Goal: Transaction & Acquisition: Purchase product/service

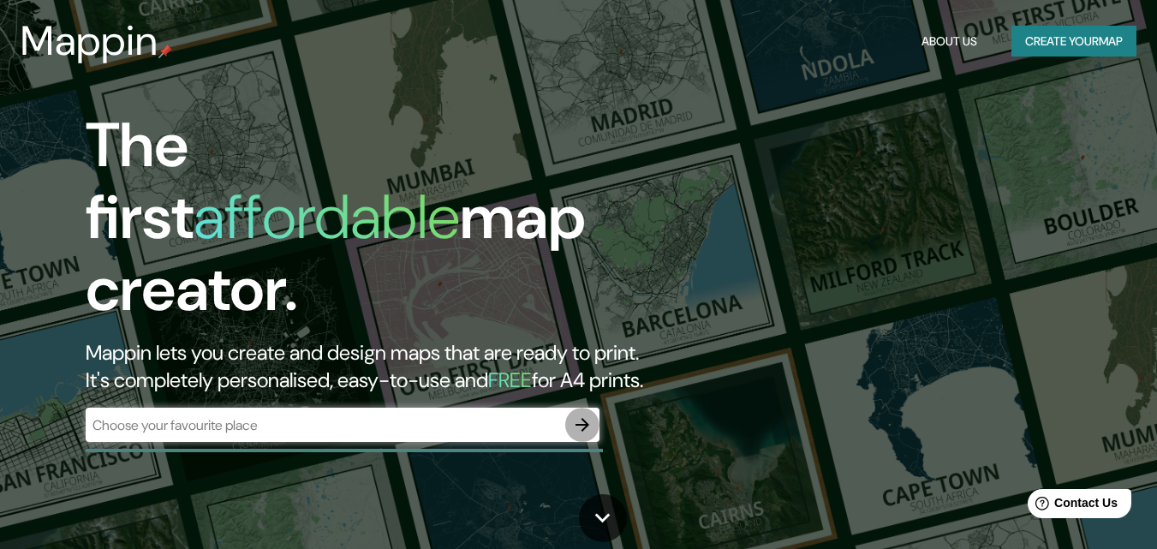
drag, startPoint x: 568, startPoint y: 409, endPoint x: 487, endPoint y: 389, distance: 83.1
click at [487, 389] on div "The first affordable map creator. Mappin lets you create and design maps that a…" at bounding box center [374, 285] width 695 height 350
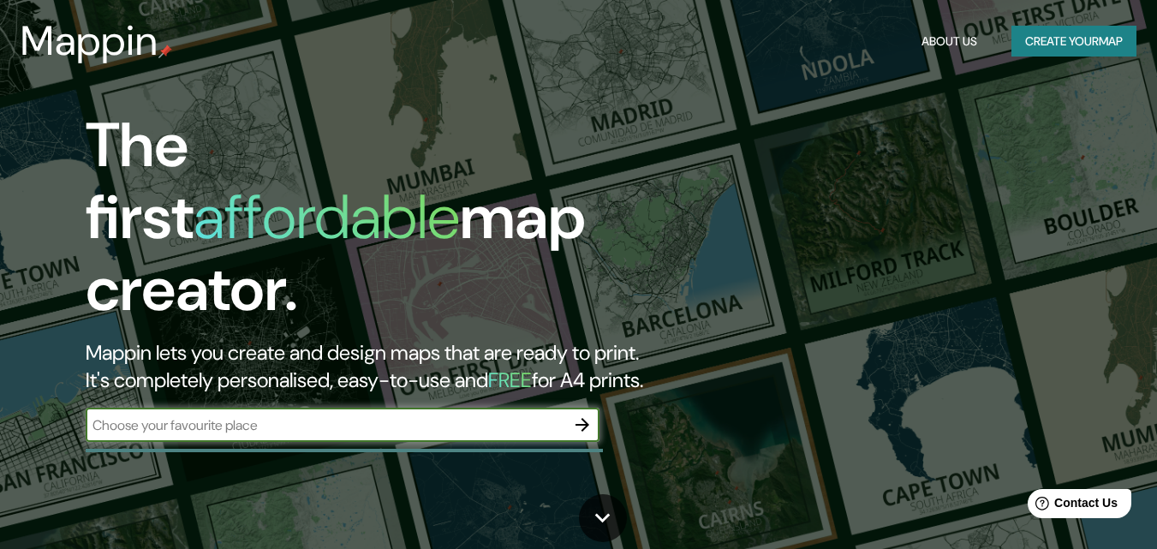
click at [450, 415] on input "text" at bounding box center [326, 425] width 480 height 20
type input "Amecameca"
click at [592, 415] on icon "button" at bounding box center [582, 425] width 21 height 21
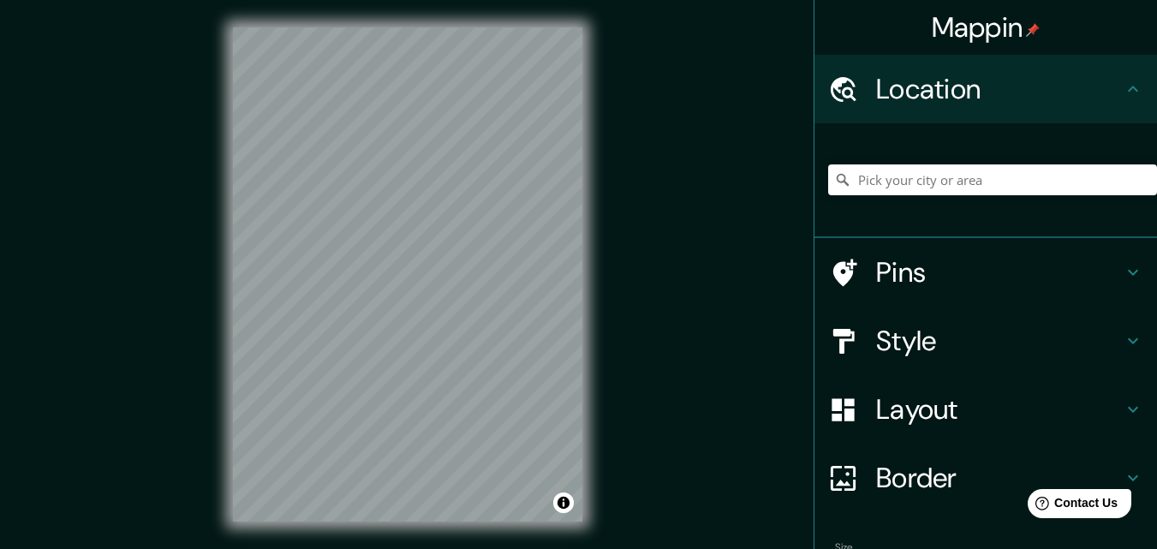
click at [589, 458] on div "© Mapbox © OpenStreetMap Improve this map" at bounding box center [408, 274] width 404 height 549
click at [985, 180] on input "Elige tu ciudad o zona" at bounding box center [992, 179] width 329 height 31
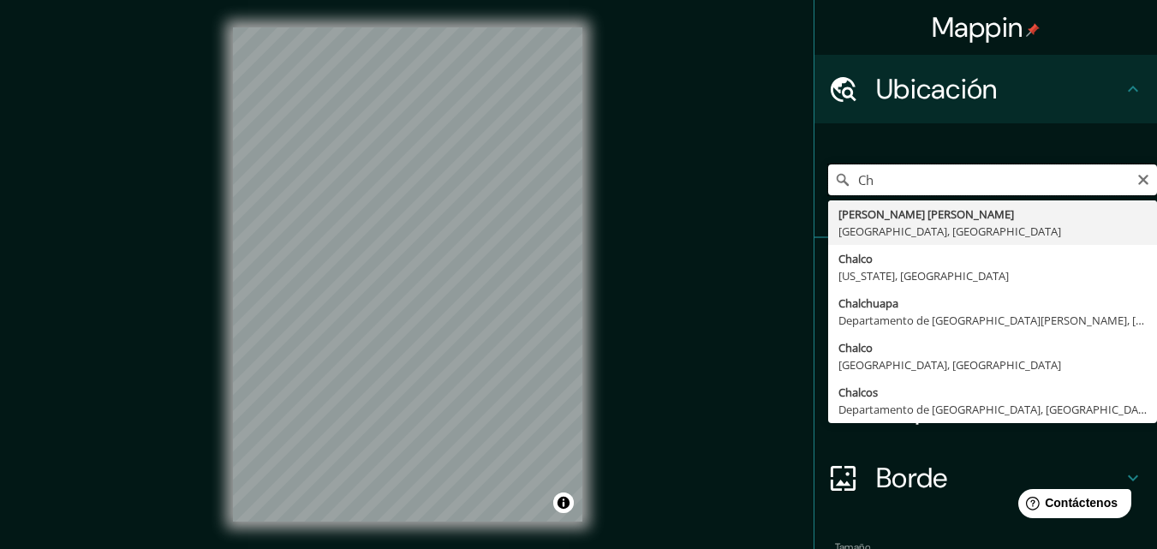
type input "C"
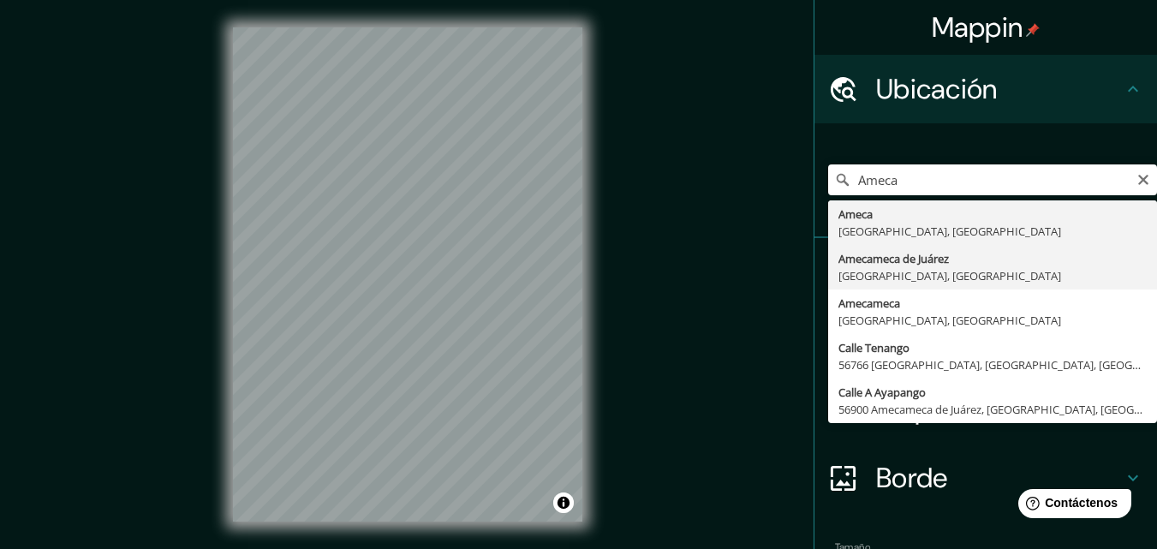
type input "Amecameca de Juárez, [GEOGRAPHIC_DATA], [GEOGRAPHIC_DATA]"
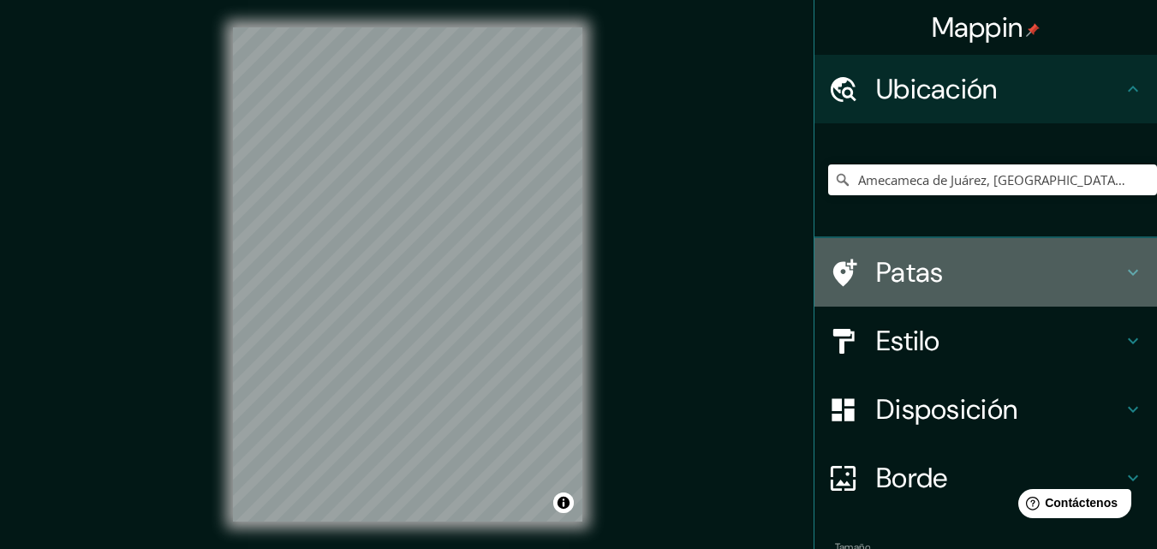
click at [1001, 272] on h4 "Patas" at bounding box center [999, 272] width 247 height 34
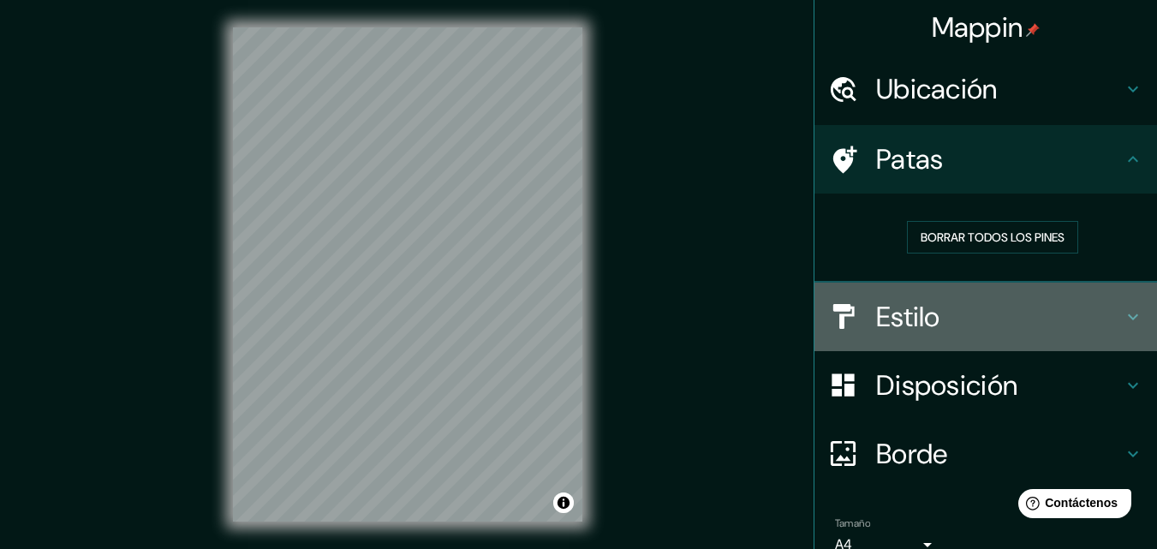
click at [1031, 306] on h4 "Estilo" at bounding box center [999, 317] width 247 height 34
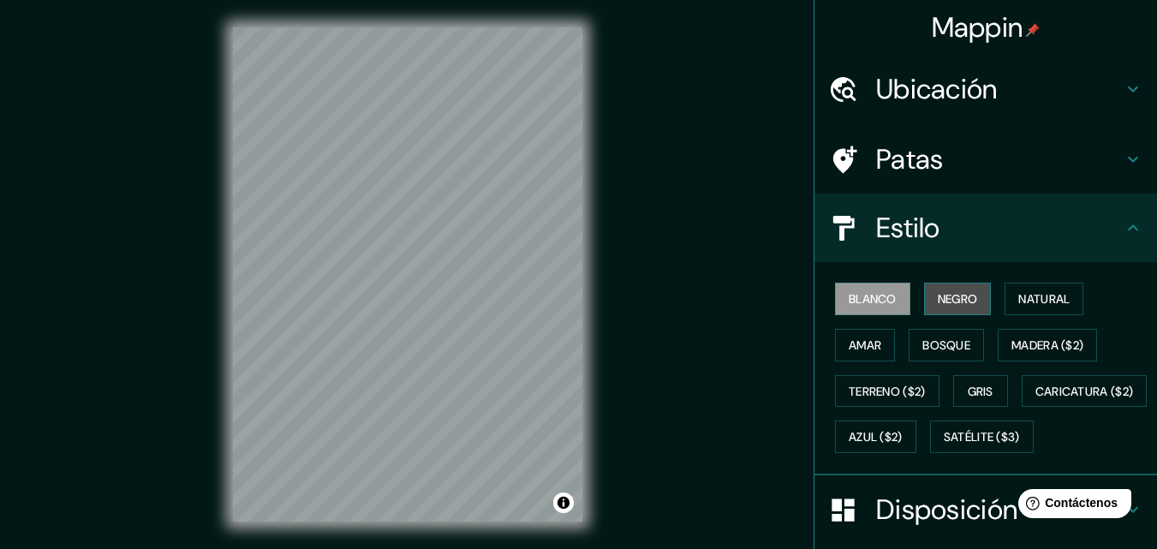
click at [962, 296] on font "Negro" at bounding box center [958, 298] width 40 height 15
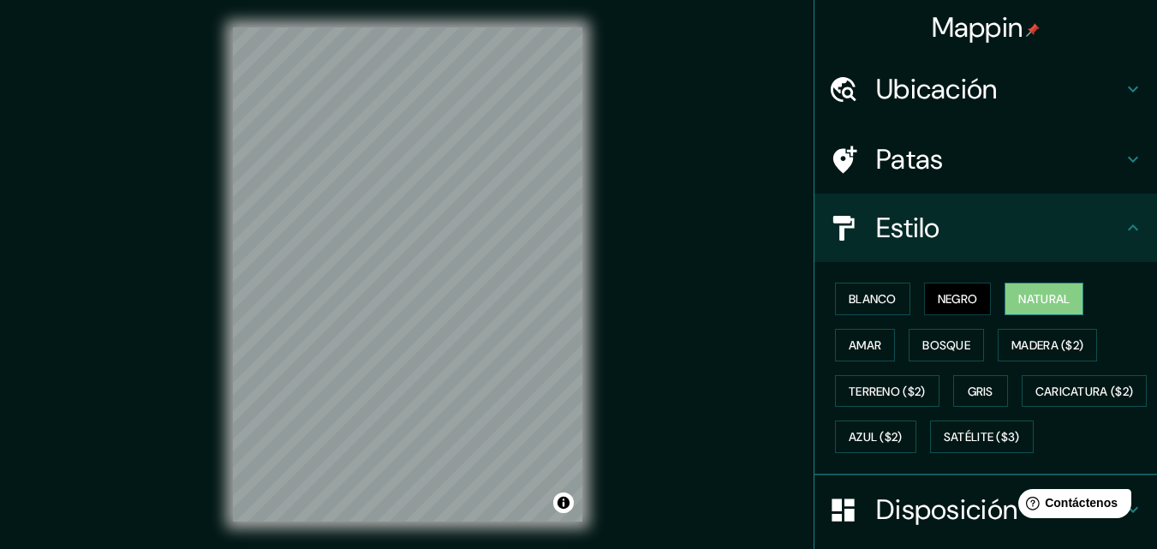
click at [1057, 297] on font "Natural" at bounding box center [1044, 298] width 51 height 15
click at [961, 332] on button "Bosque" at bounding box center [946, 345] width 75 height 33
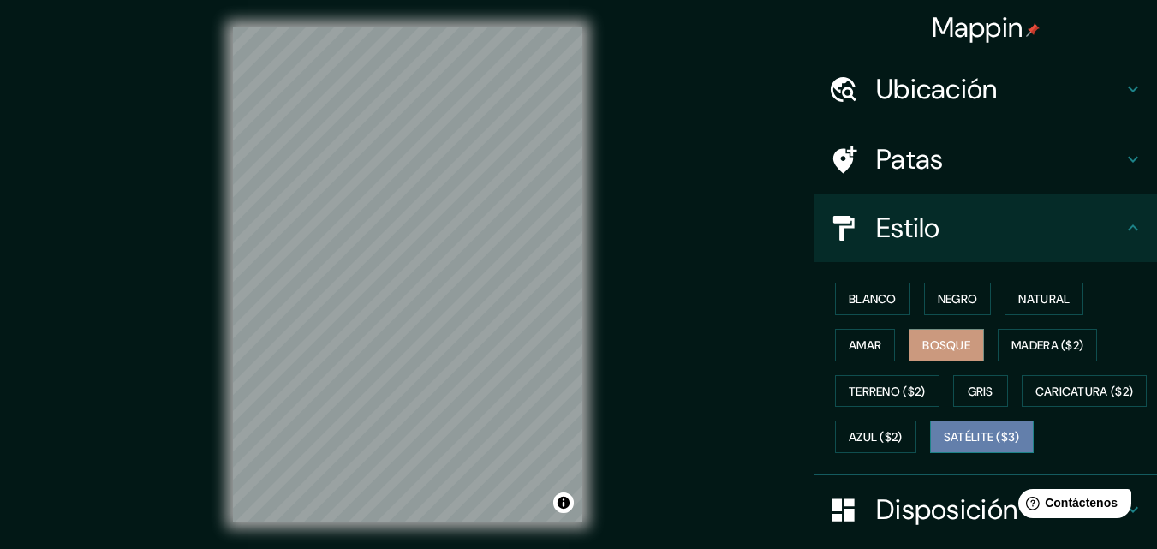
click at [930, 453] on button "Satélite ($3)" at bounding box center [982, 437] width 104 height 33
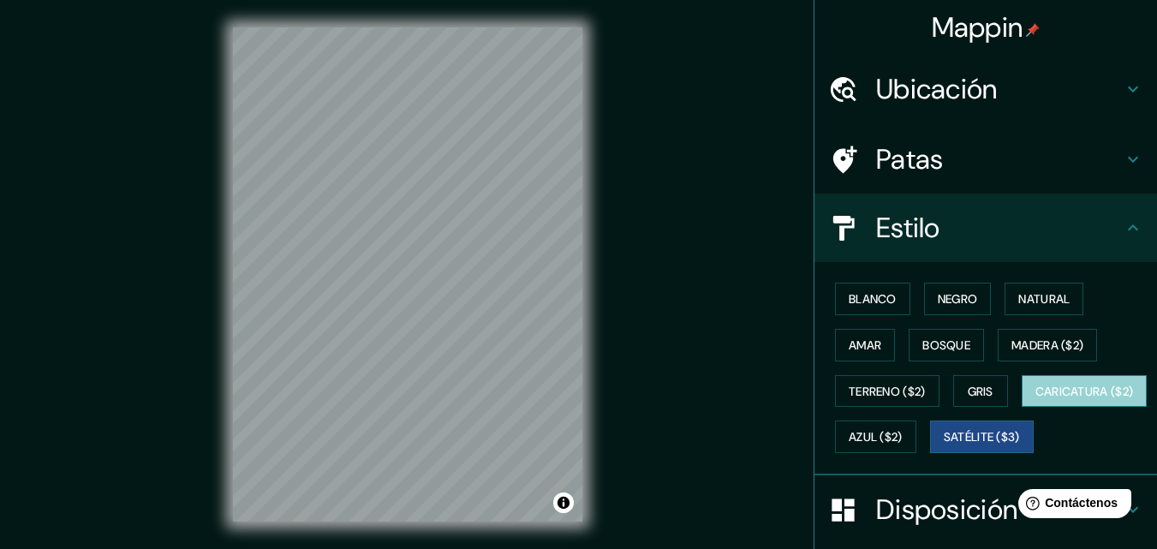
click at [1036, 399] on font "Caricatura ($2)" at bounding box center [1085, 391] width 99 height 15
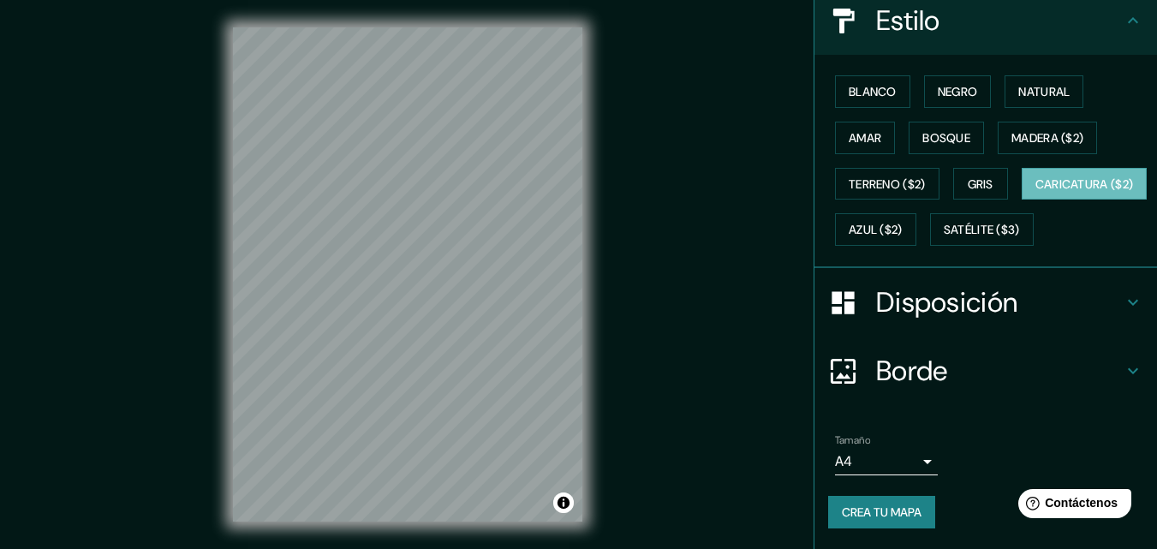
scroll to position [253, 0]
click at [892, 176] on font "Terreno ($2)" at bounding box center [887, 183] width 77 height 15
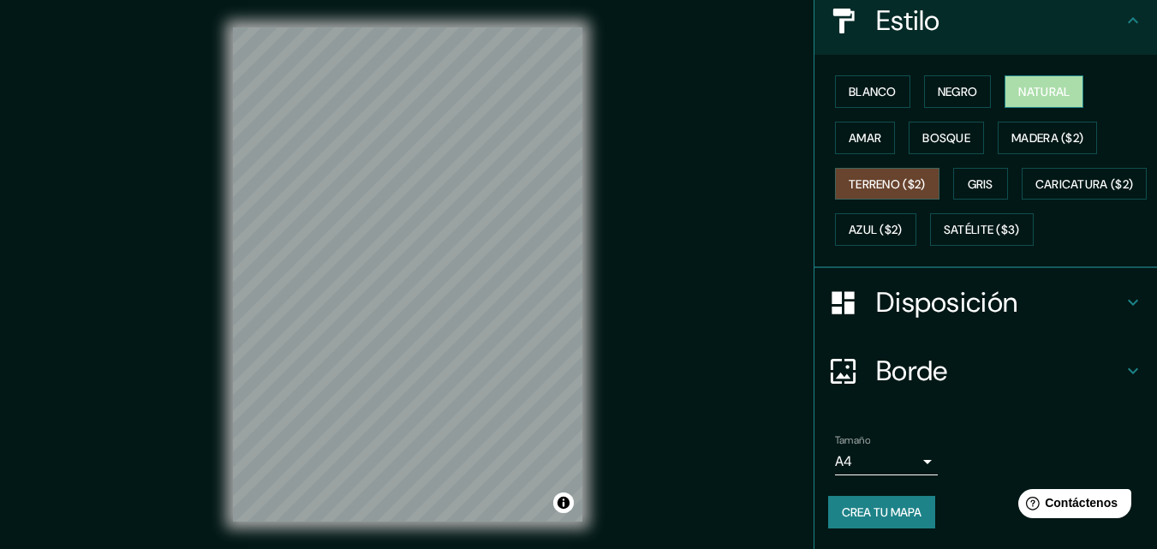
click at [1035, 75] on button "Natural" at bounding box center [1044, 91] width 79 height 33
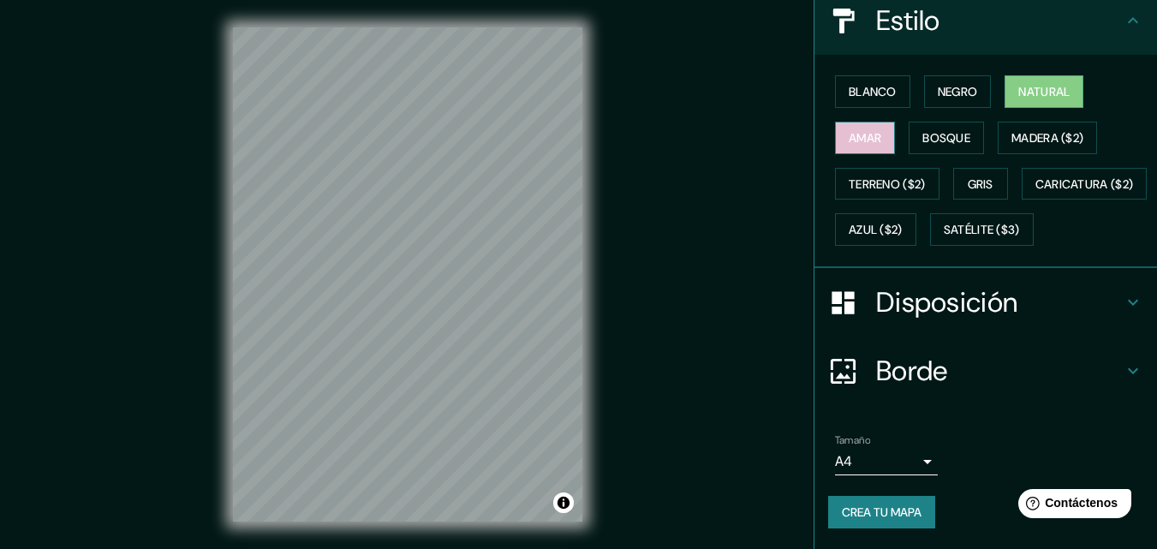
click at [876, 122] on button "Amar" at bounding box center [865, 138] width 60 height 33
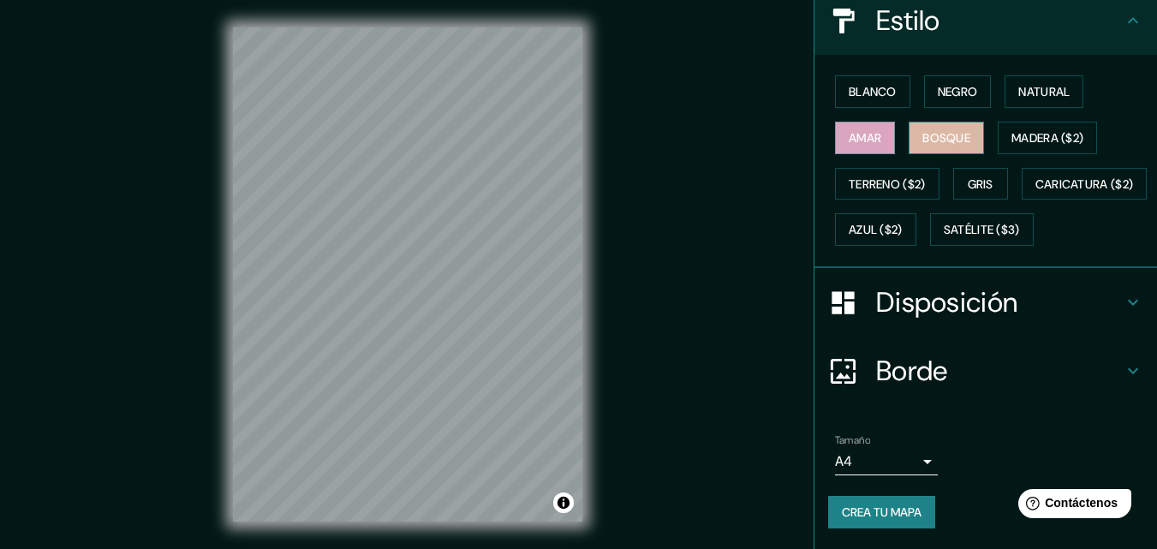
click at [947, 130] on font "Bosque" at bounding box center [947, 137] width 48 height 15
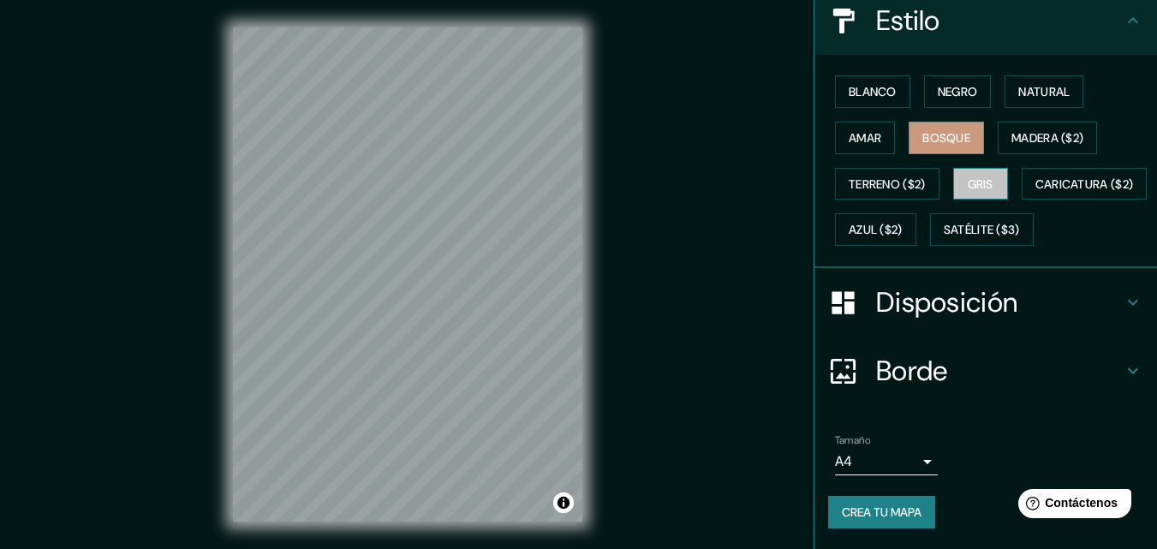
click at [977, 173] on font "Gris" at bounding box center [981, 184] width 26 height 22
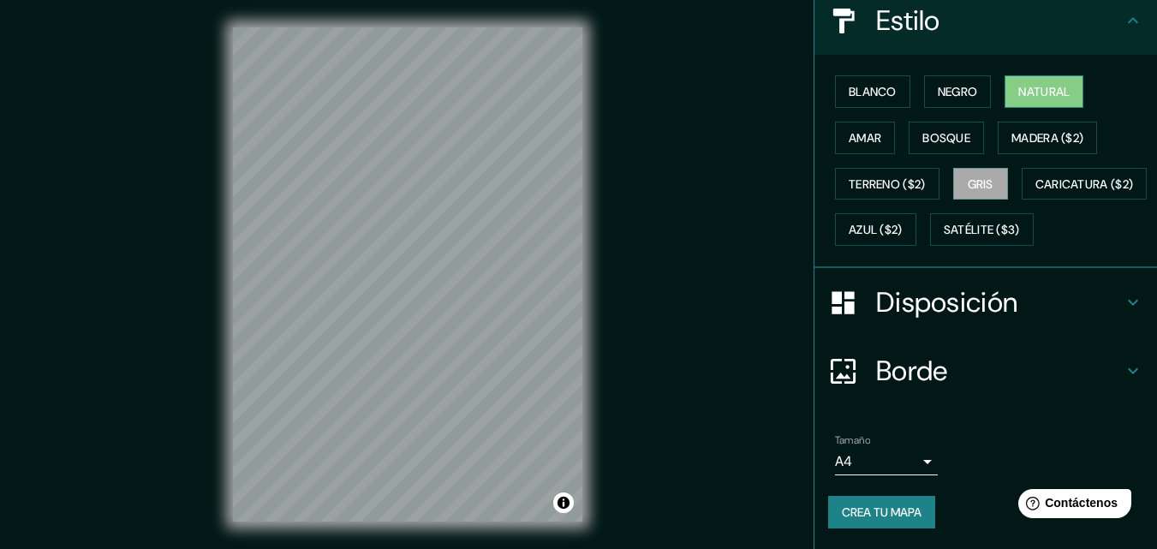
click at [1019, 81] on font "Natural" at bounding box center [1044, 92] width 51 height 22
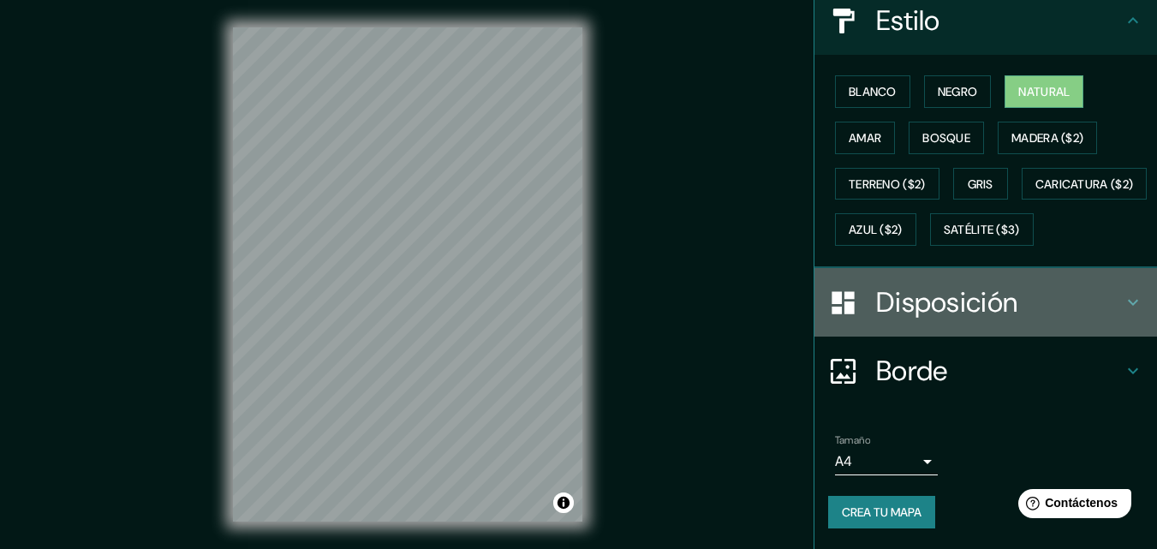
click at [1118, 284] on div "Disposición" at bounding box center [986, 302] width 343 height 69
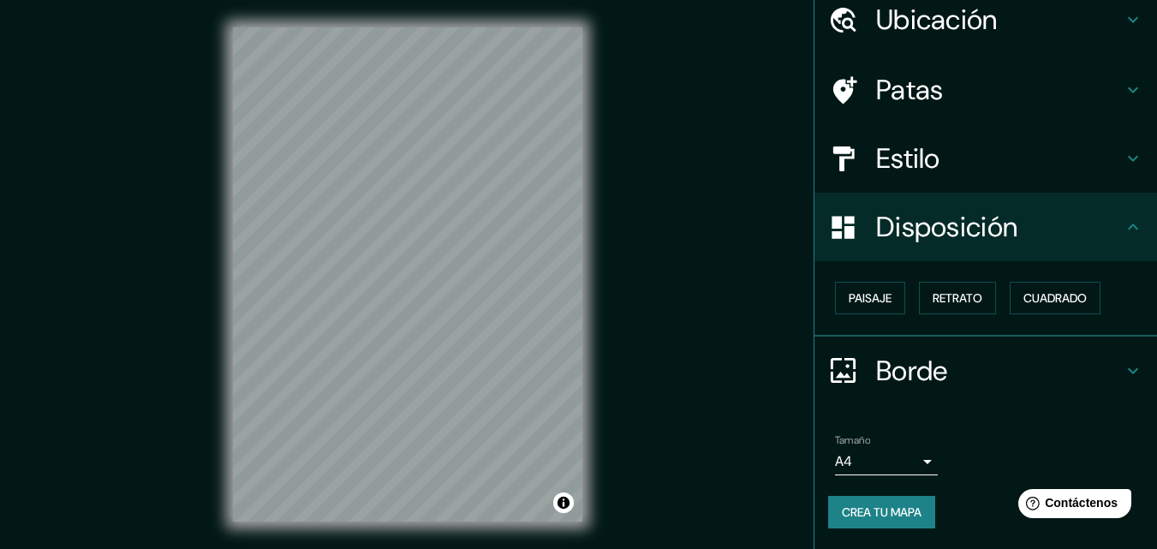
scroll to position [69, 0]
click at [883, 301] on button "Paisaje" at bounding box center [870, 299] width 70 height 33
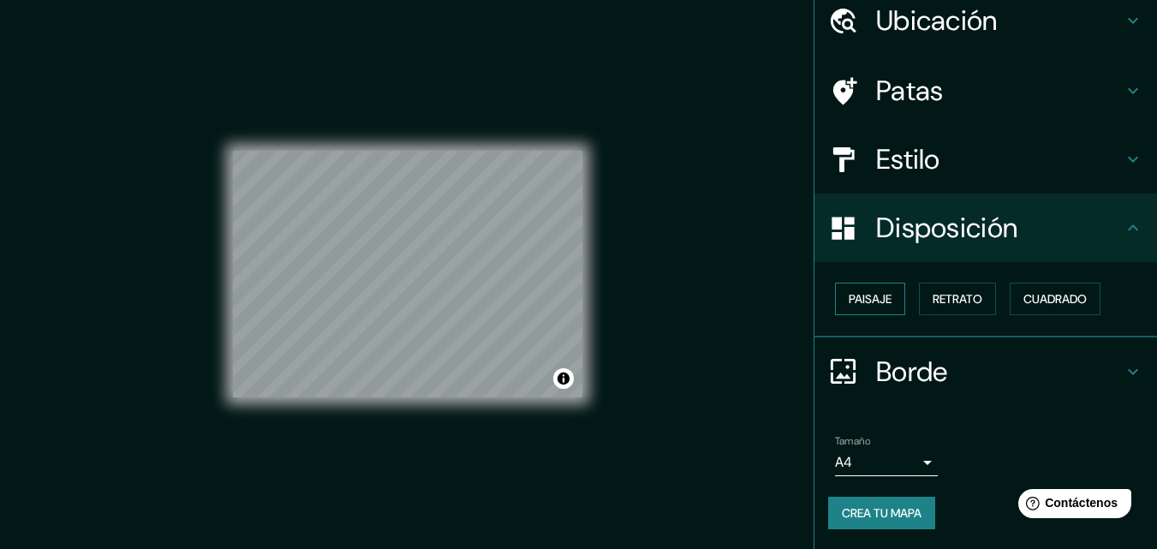
click at [883, 301] on button "Paisaje" at bounding box center [870, 299] width 70 height 33
click at [937, 297] on font "Retrato" at bounding box center [958, 298] width 50 height 15
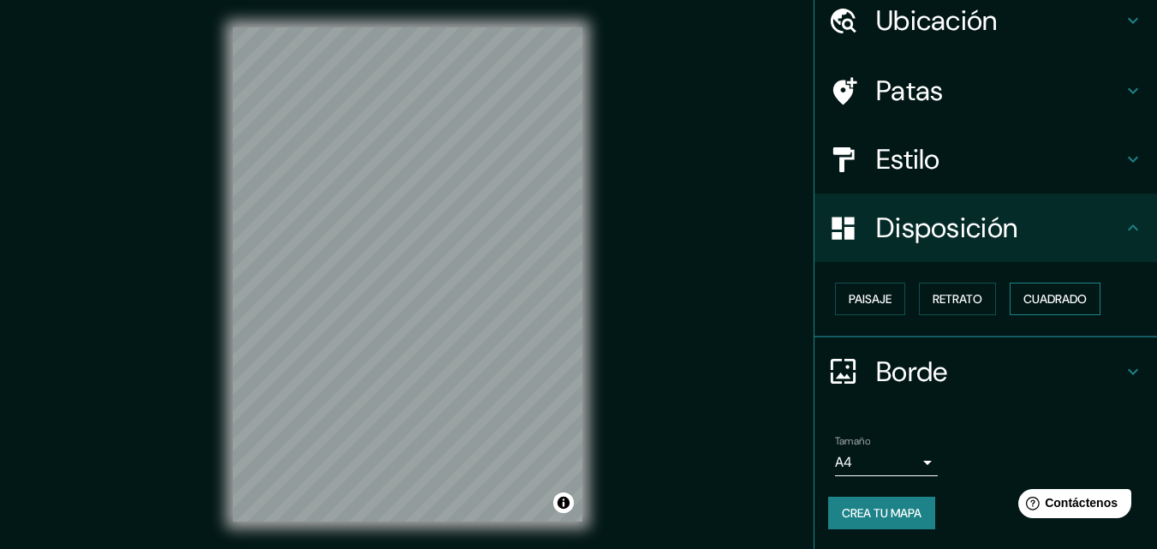
click at [1029, 285] on button "Cuadrado" at bounding box center [1055, 299] width 91 height 33
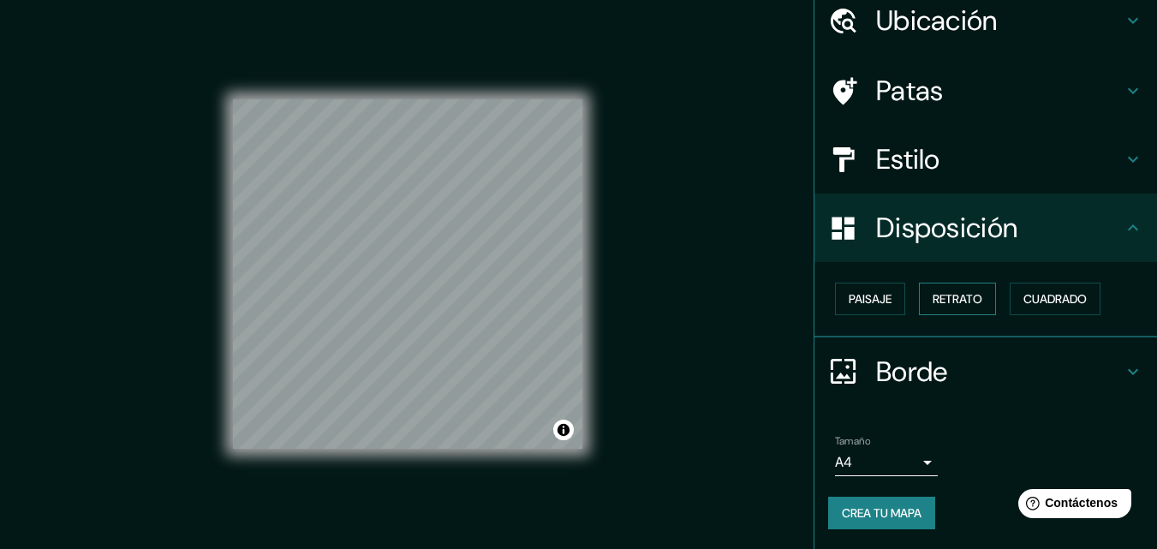
click at [969, 284] on button "Retrato" at bounding box center [957, 299] width 77 height 33
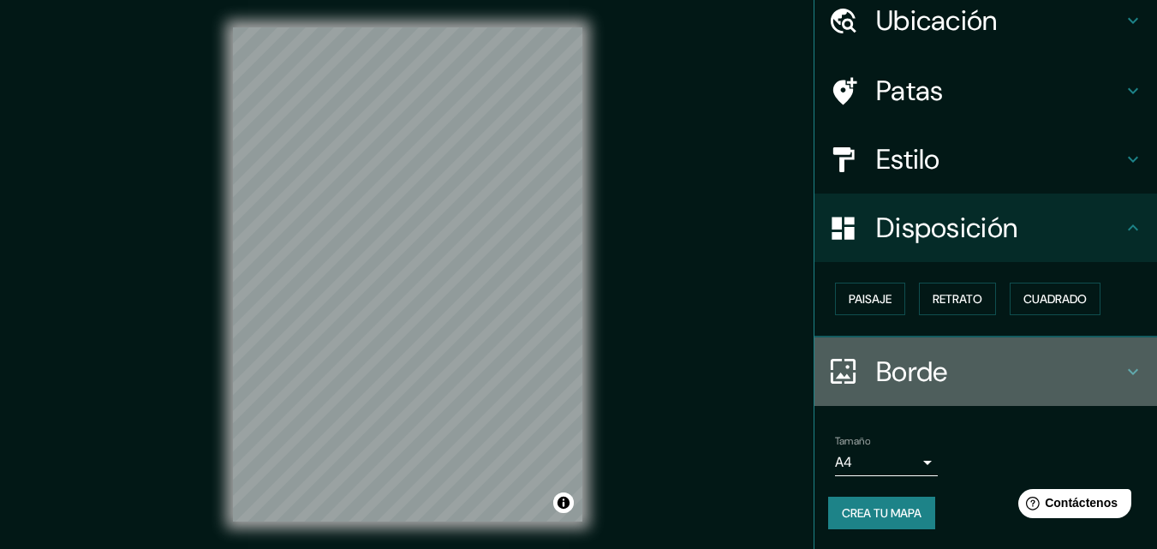
click at [1081, 378] on h4 "Borde" at bounding box center [999, 372] width 247 height 34
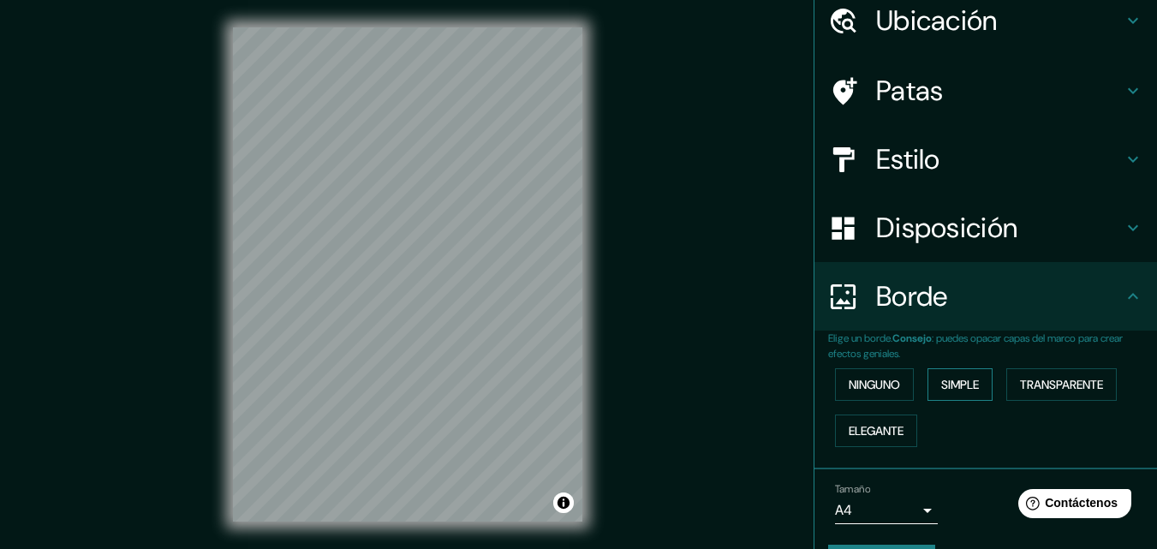
click at [969, 379] on font "Simple" at bounding box center [960, 384] width 38 height 15
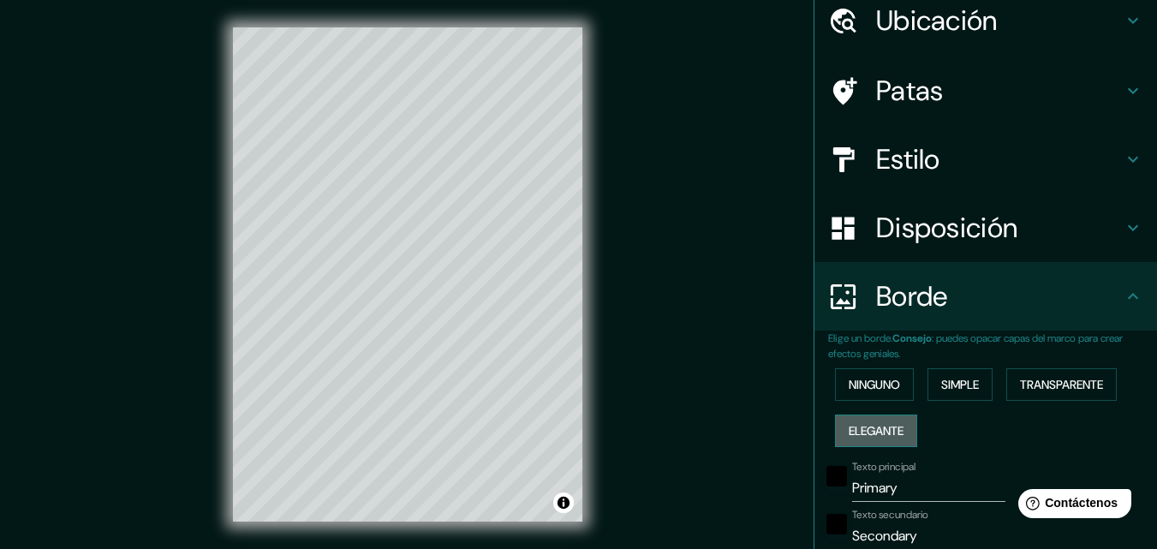
click at [888, 426] on font "Elegante" at bounding box center [876, 430] width 55 height 15
click at [888, 383] on font "Ninguno" at bounding box center [874, 384] width 51 height 15
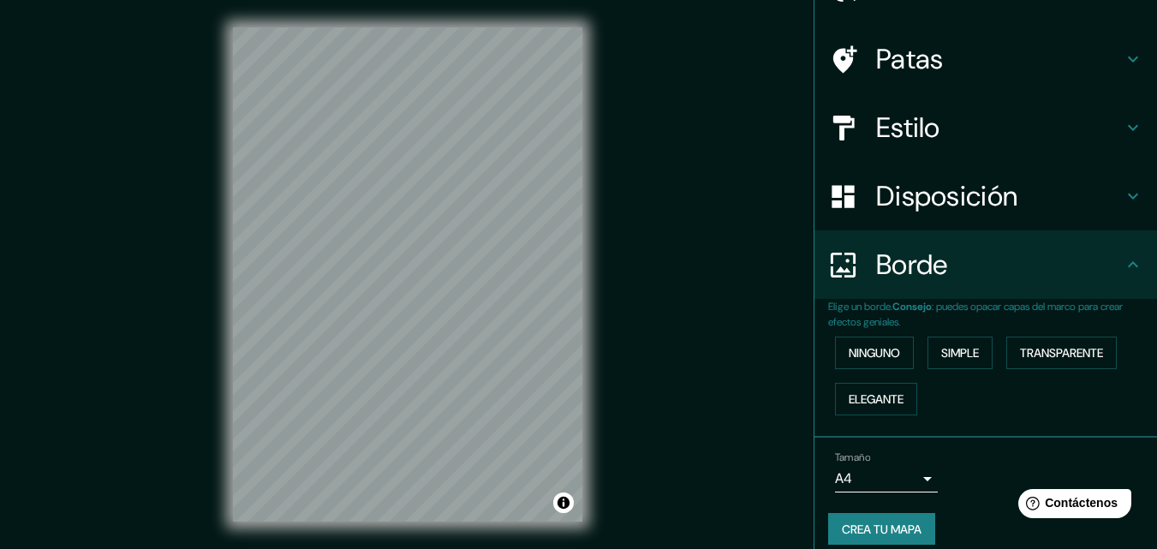
scroll to position [117, 0]
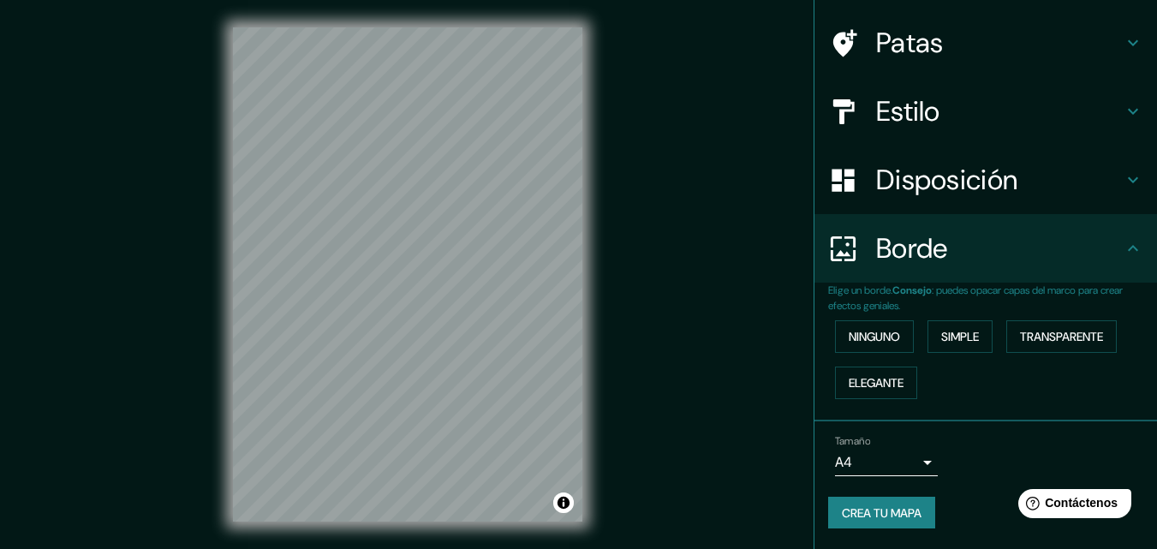
click at [897, 451] on body "Mappin Ubicación Amecameca de Juárez, [GEOGRAPHIC_DATA], [GEOGRAPHIC_DATA] Pata…" at bounding box center [578, 274] width 1157 height 549
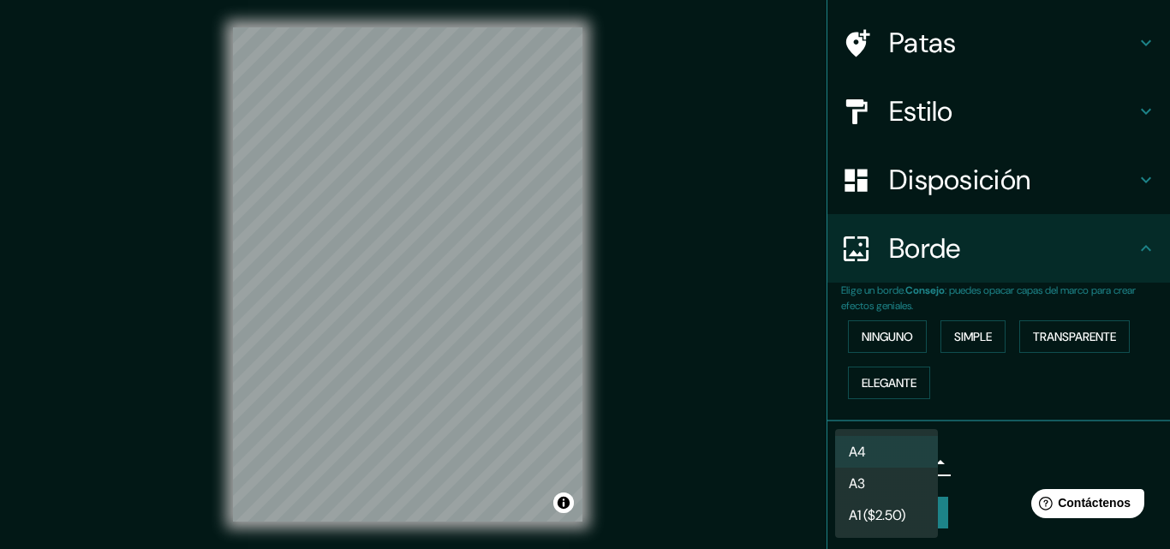
click at [886, 475] on li "A3" at bounding box center [886, 484] width 103 height 32
click at [887, 462] on body "Mappin Ubicación Amecameca de Juárez, [GEOGRAPHIC_DATA], [GEOGRAPHIC_DATA] Pata…" at bounding box center [585, 274] width 1170 height 549
click at [905, 505] on font "A1 ($2.50)" at bounding box center [877, 515] width 57 height 21
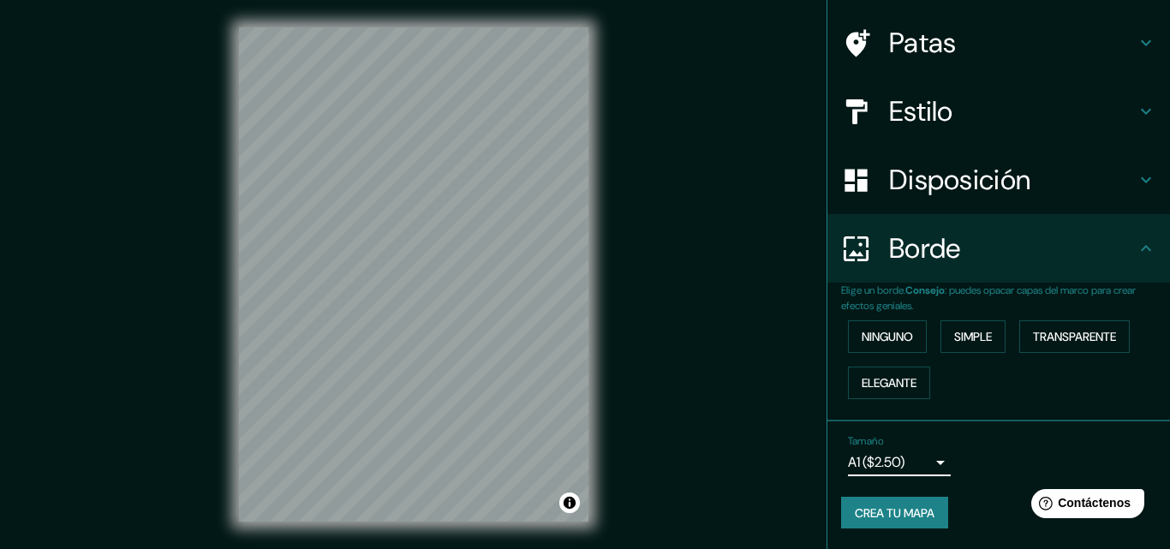
click at [901, 466] on body "Mappin Ubicación Amecameca de Juárez, [GEOGRAPHIC_DATA], [GEOGRAPHIC_DATA] Pata…" at bounding box center [585, 274] width 1170 height 549
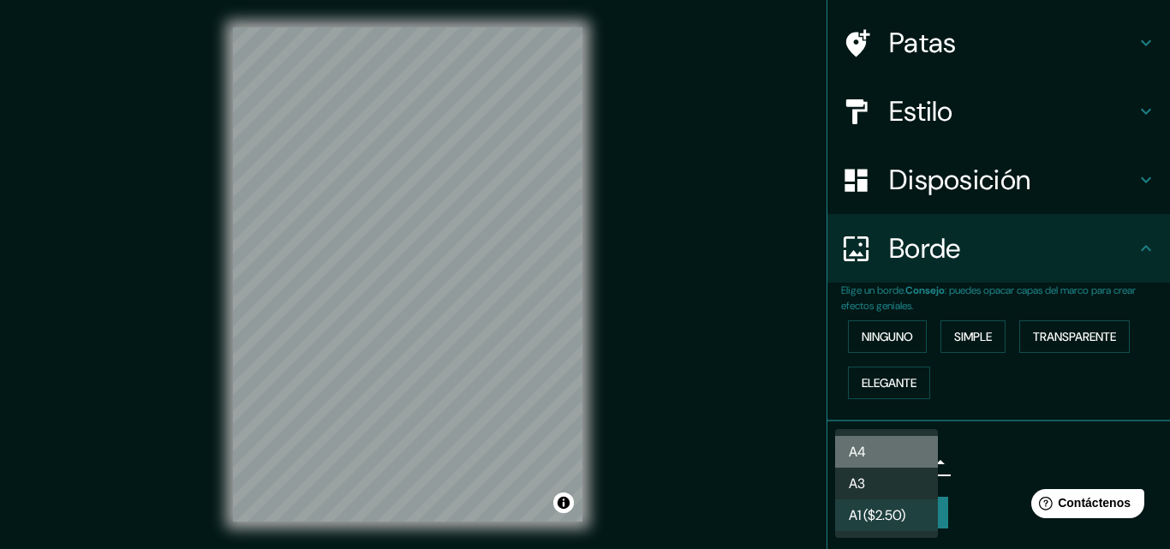
click at [901, 451] on li "A4" at bounding box center [886, 452] width 103 height 32
type input "single"
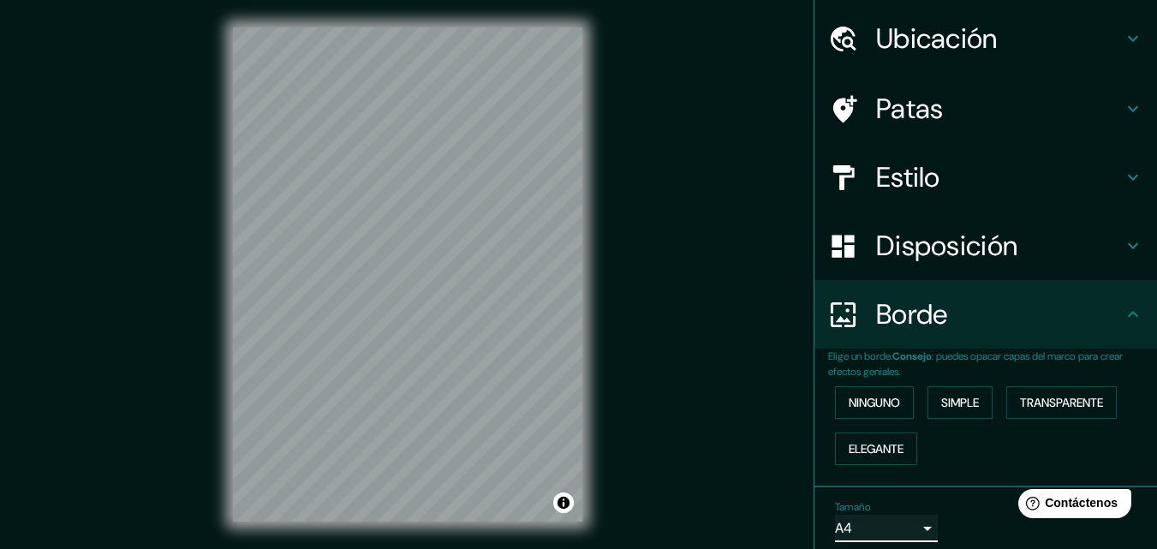
scroll to position [0, 0]
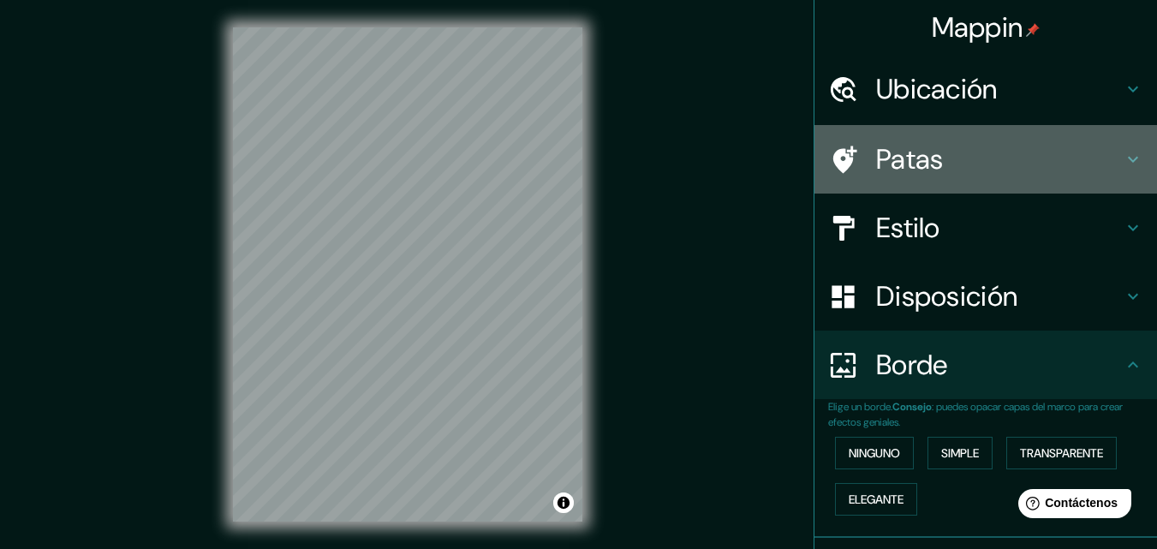
click at [1103, 160] on h4 "Patas" at bounding box center [999, 159] width 247 height 34
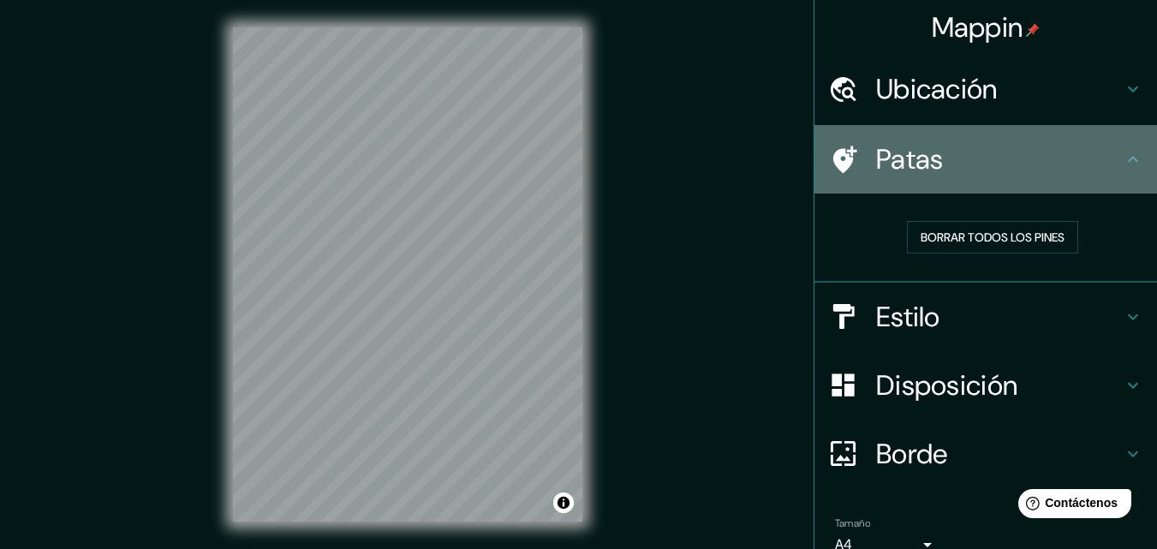
click at [1103, 160] on h4 "Patas" at bounding box center [999, 159] width 247 height 34
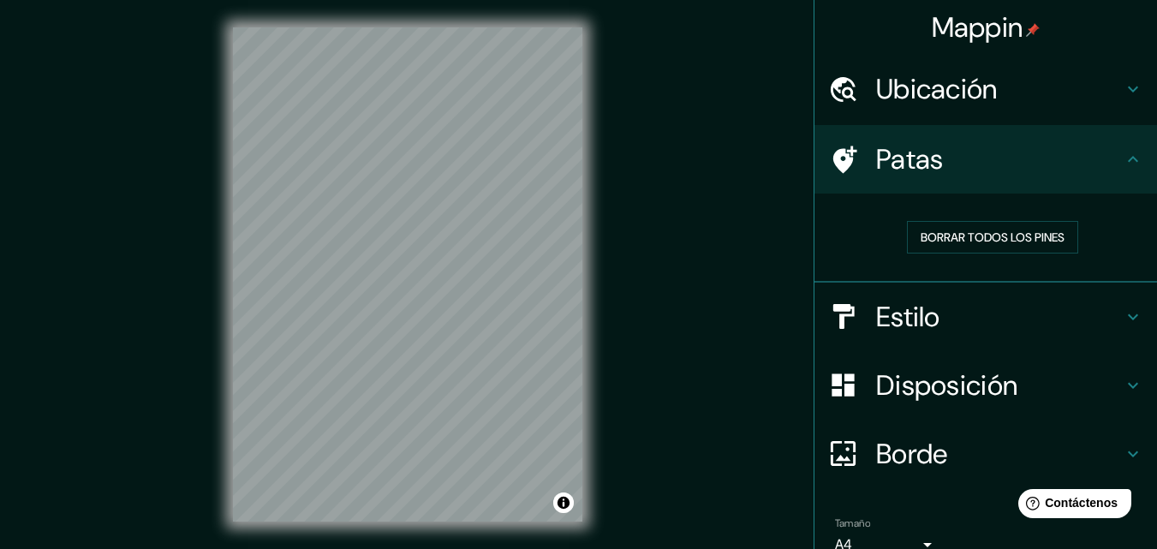
click at [1117, 101] on div "Ubicación" at bounding box center [986, 89] width 343 height 69
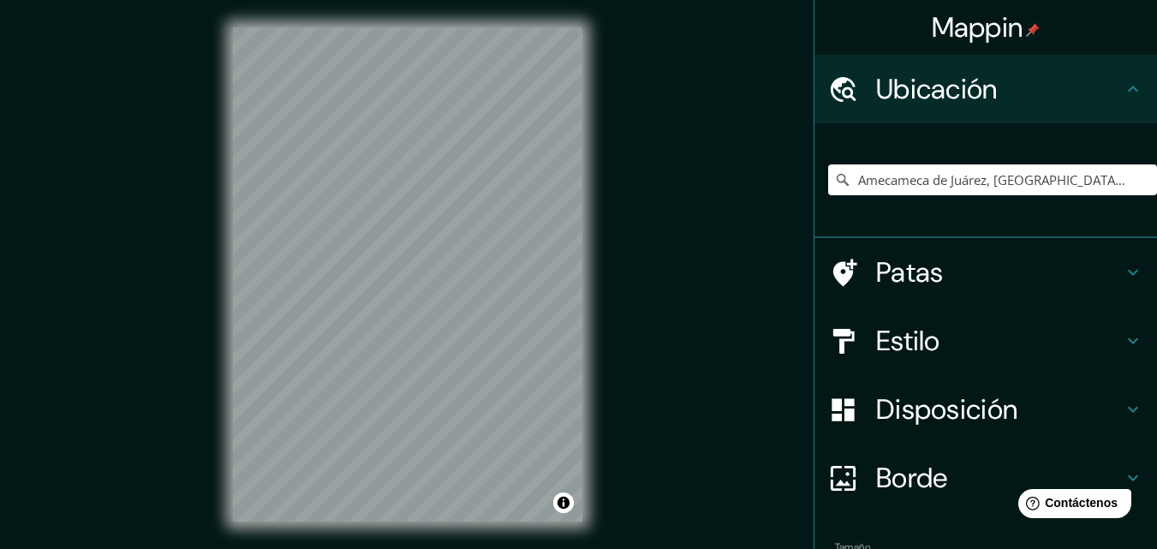
click at [1117, 101] on div "Ubicación" at bounding box center [986, 89] width 343 height 69
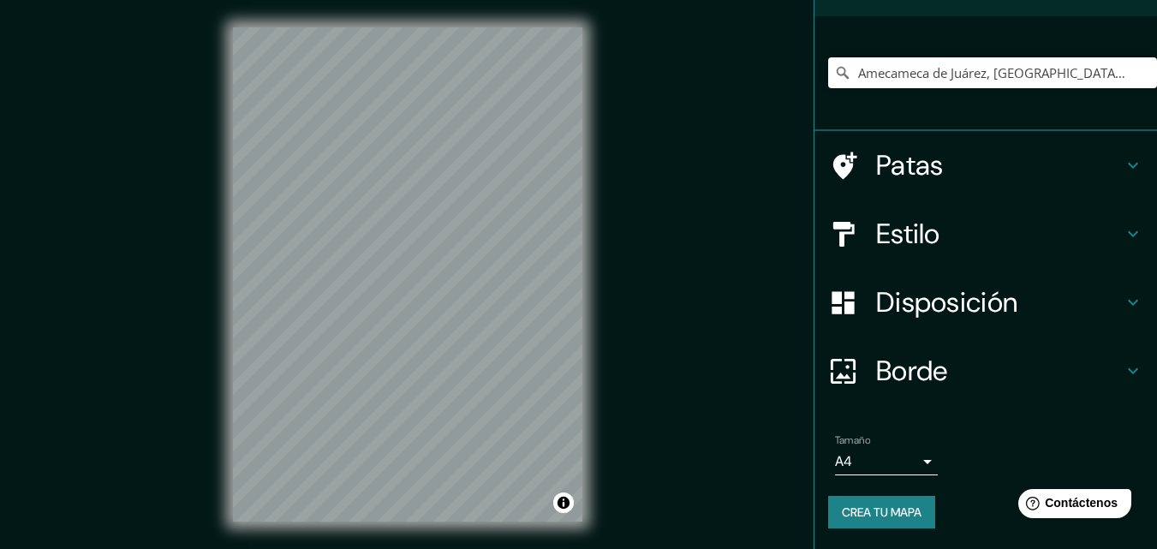
click at [998, 165] on h4 "Patas" at bounding box center [999, 165] width 247 height 34
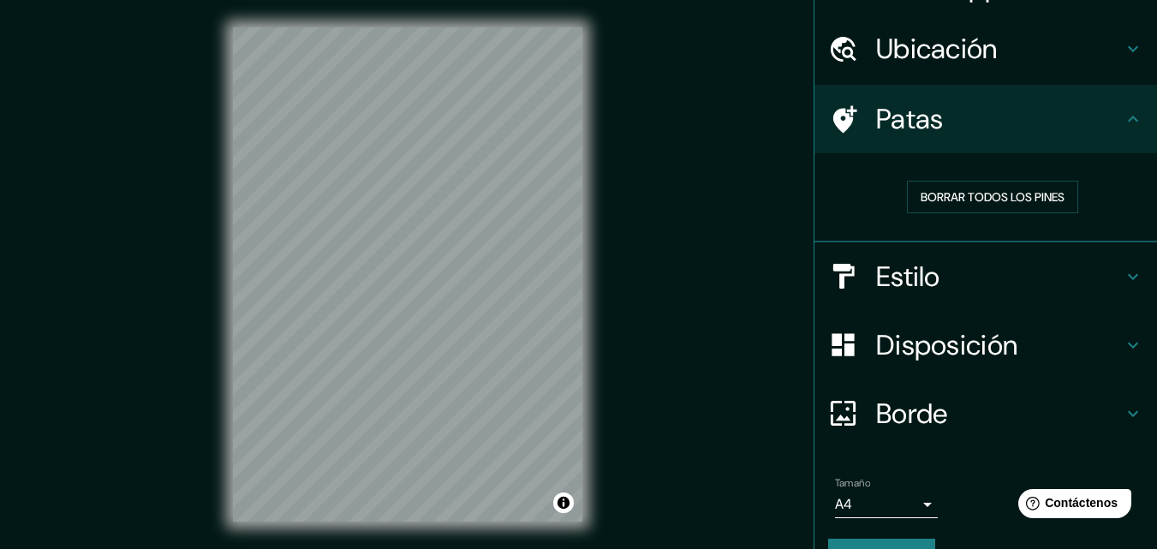
scroll to position [0, 0]
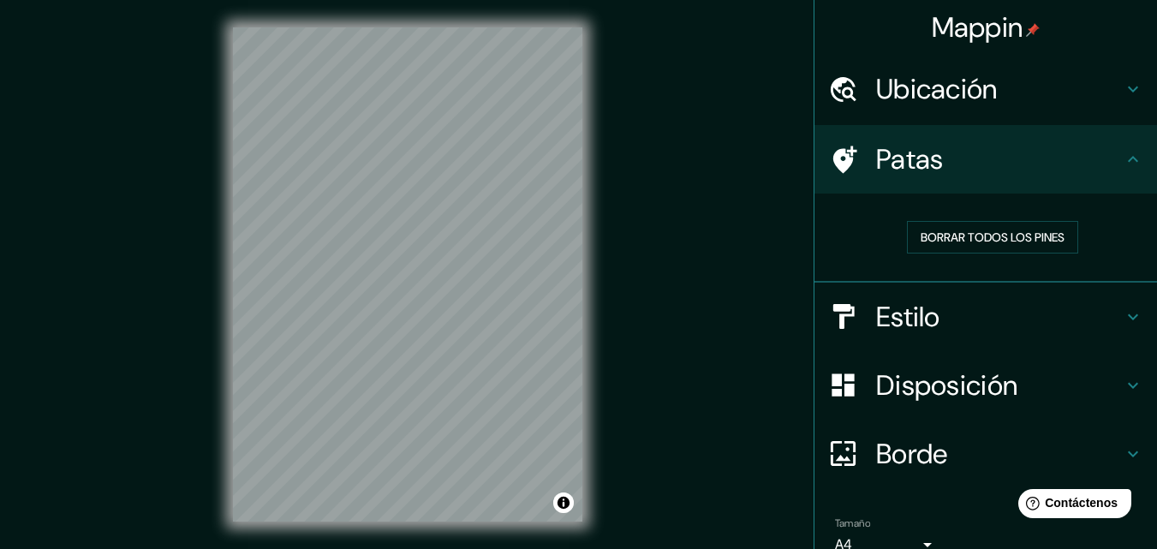
click at [1080, 308] on h4 "Estilo" at bounding box center [999, 317] width 247 height 34
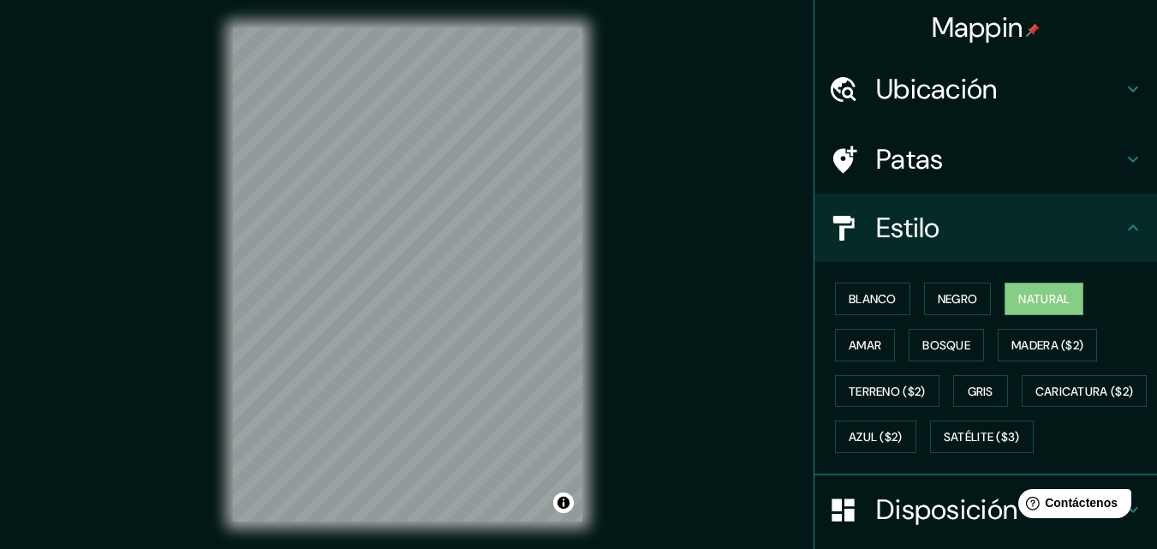
click at [1123, 166] on icon at bounding box center [1133, 159] width 21 height 21
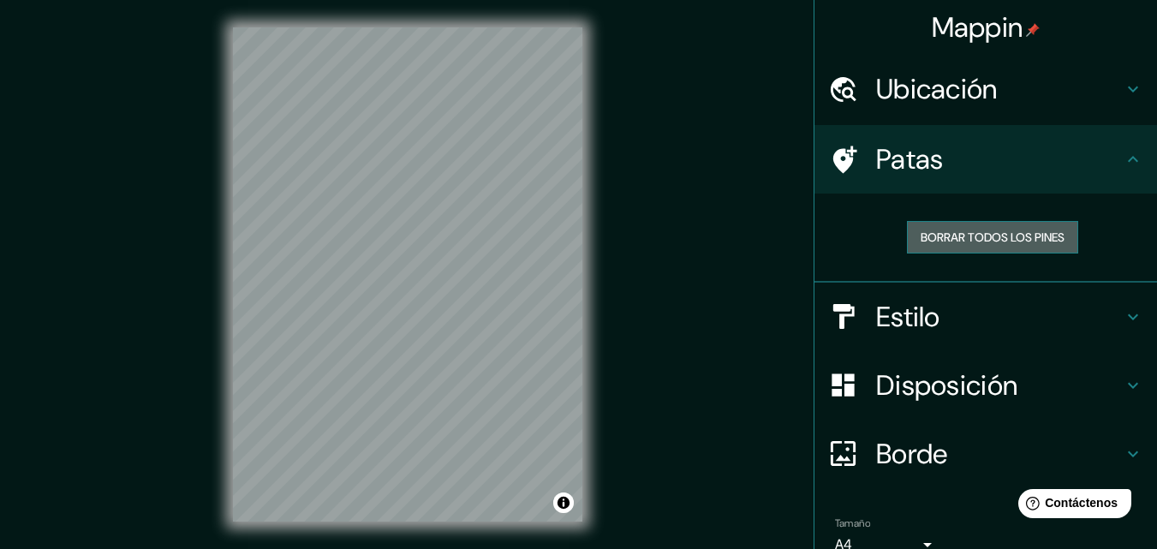
click at [932, 242] on font "Borrar todos los pines" at bounding box center [993, 237] width 144 height 15
click at [828, 170] on icon at bounding box center [843, 160] width 30 height 30
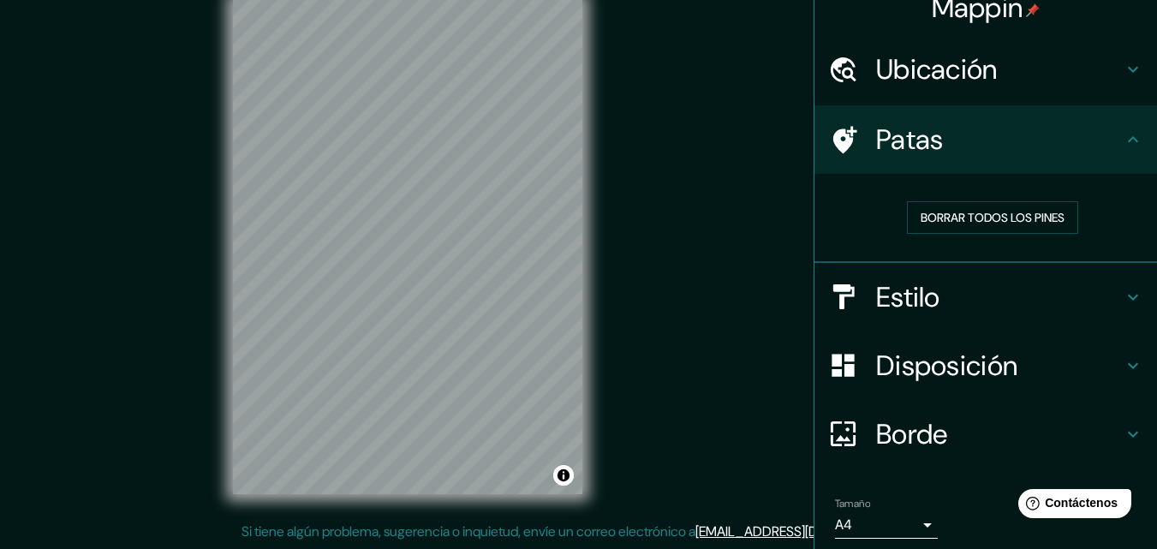
scroll to position [82, 0]
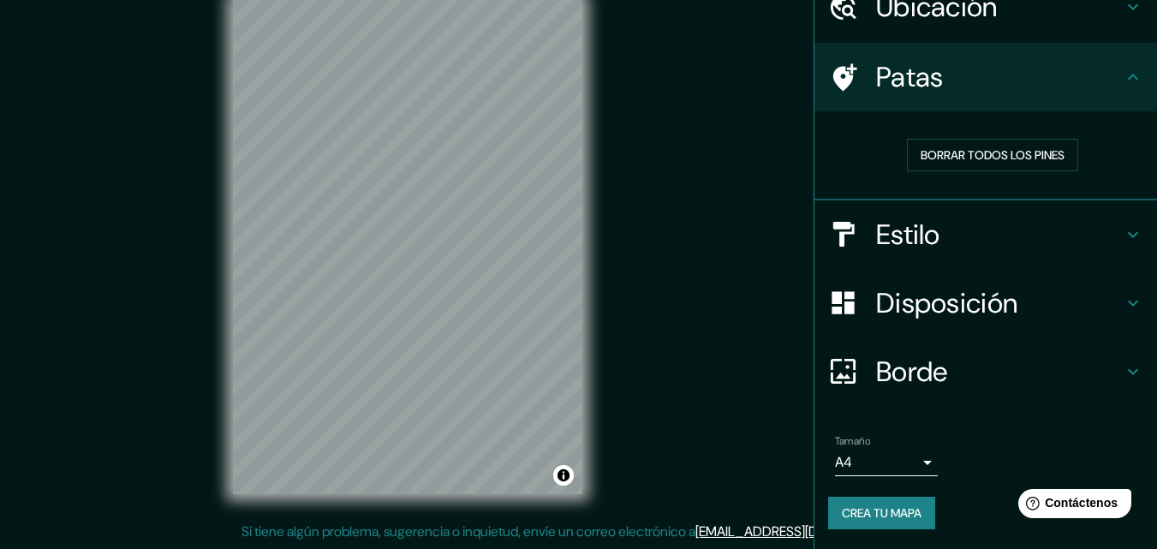
click at [894, 520] on font "Crea tu mapa" at bounding box center [882, 512] width 80 height 15
click at [334, 0] on div at bounding box center [408, 0] width 350 height 0
click at [900, 511] on font "Crea tu mapa" at bounding box center [882, 512] width 80 height 15
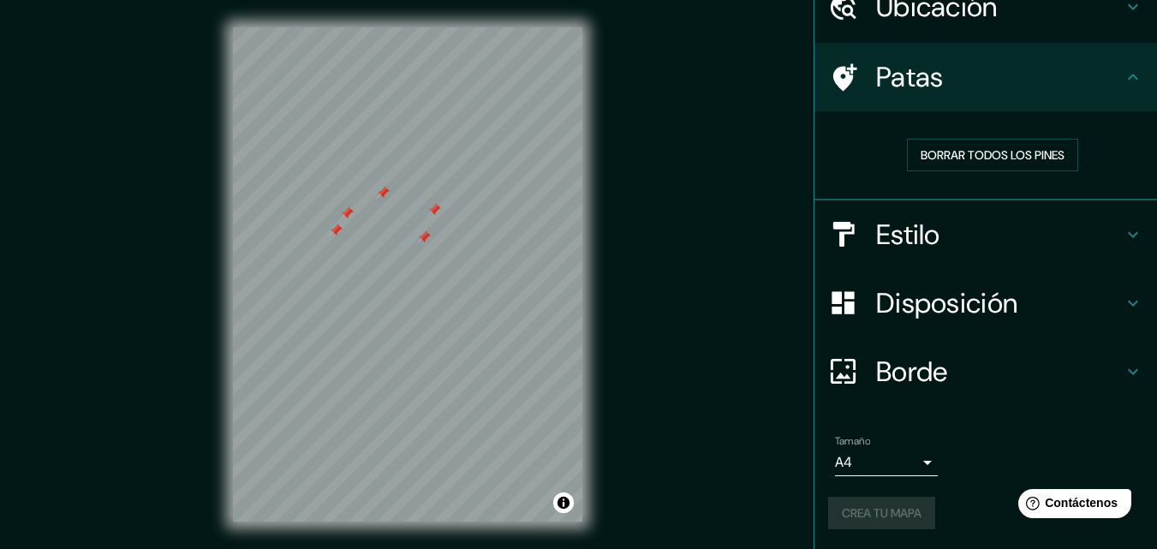
scroll to position [0, 0]
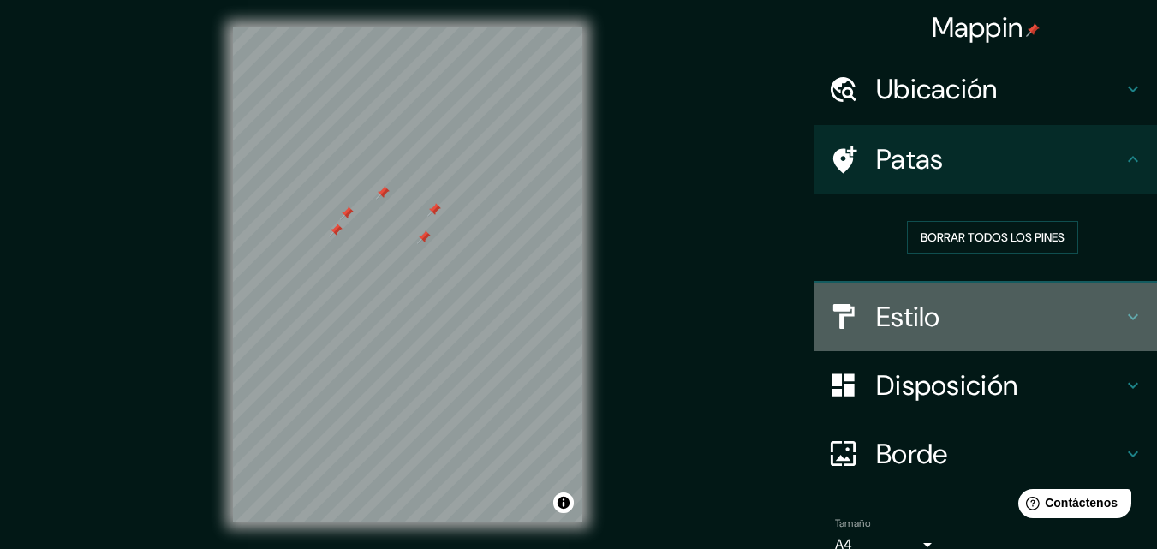
click at [1111, 304] on div "Estilo" at bounding box center [986, 317] width 343 height 69
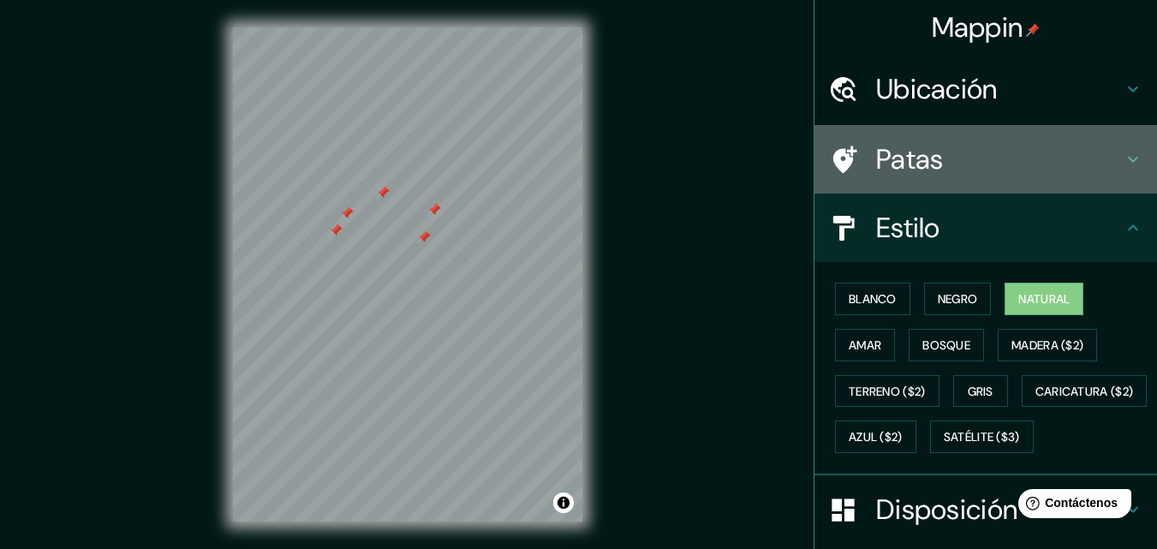
click at [1039, 154] on h4 "Patas" at bounding box center [999, 159] width 247 height 34
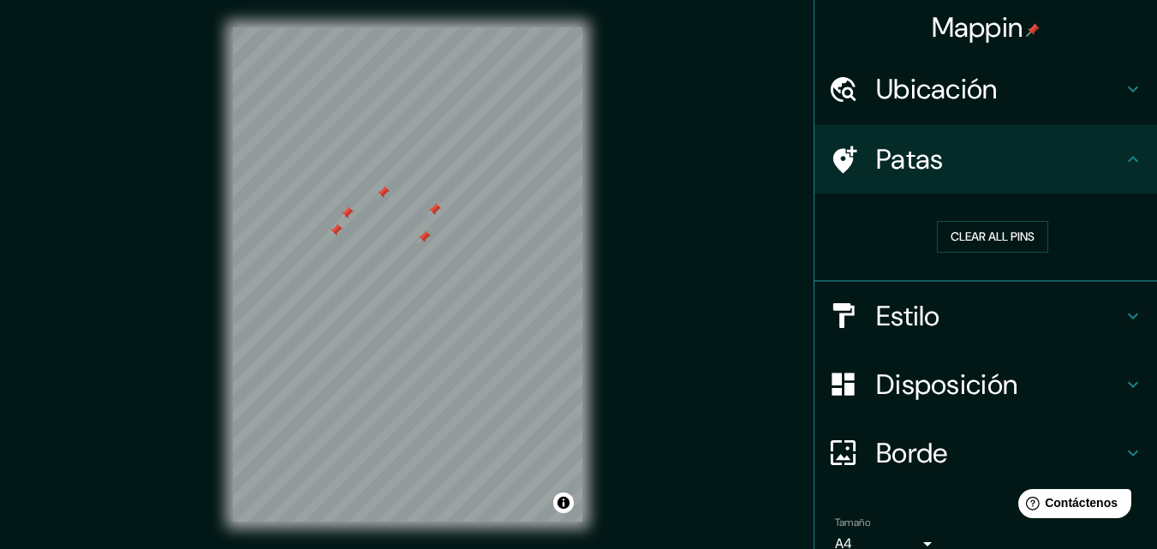
click at [431, 231] on div "Mappin Ubicación Amecameca de Juárez, [GEOGRAPHIC_DATA], [GEOGRAPHIC_DATA] Pata…" at bounding box center [578, 288] width 1157 height 577
drag, startPoint x: 827, startPoint y: 162, endPoint x: 415, endPoint y: 238, distance: 419.0
click at [428, 27] on div at bounding box center [408, 27] width 350 height 0
click at [379, 251] on div at bounding box center [373, 244] width 14 height 14
click at [989, 244] on button "Clear all pins" at bounding box center [992, 237] width 111 height 32
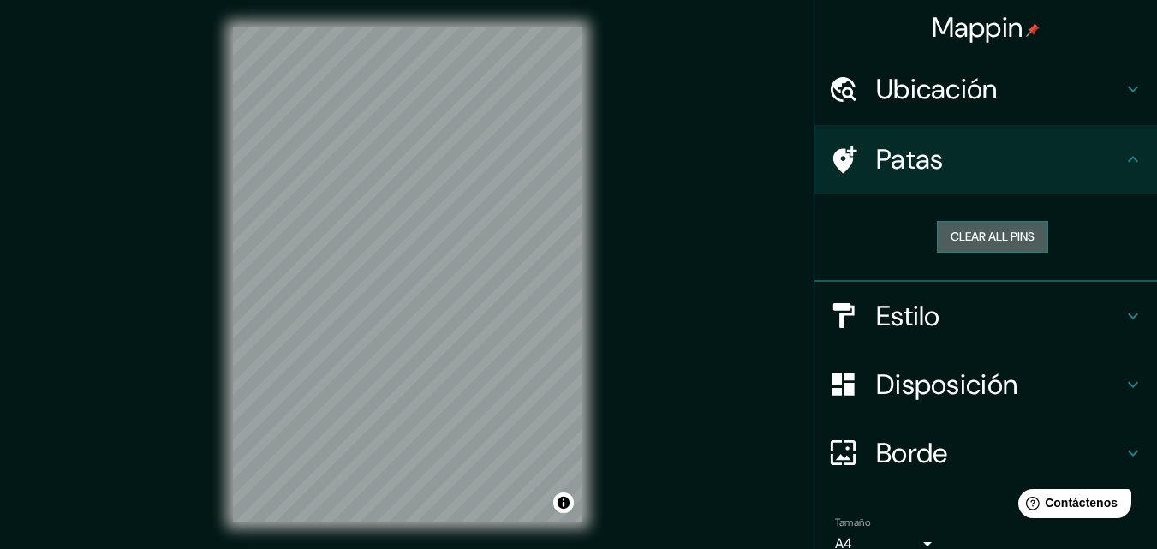
click at [985, 239] on button "Clear all pins" at bounding box center [992, 237] width 111 height 32
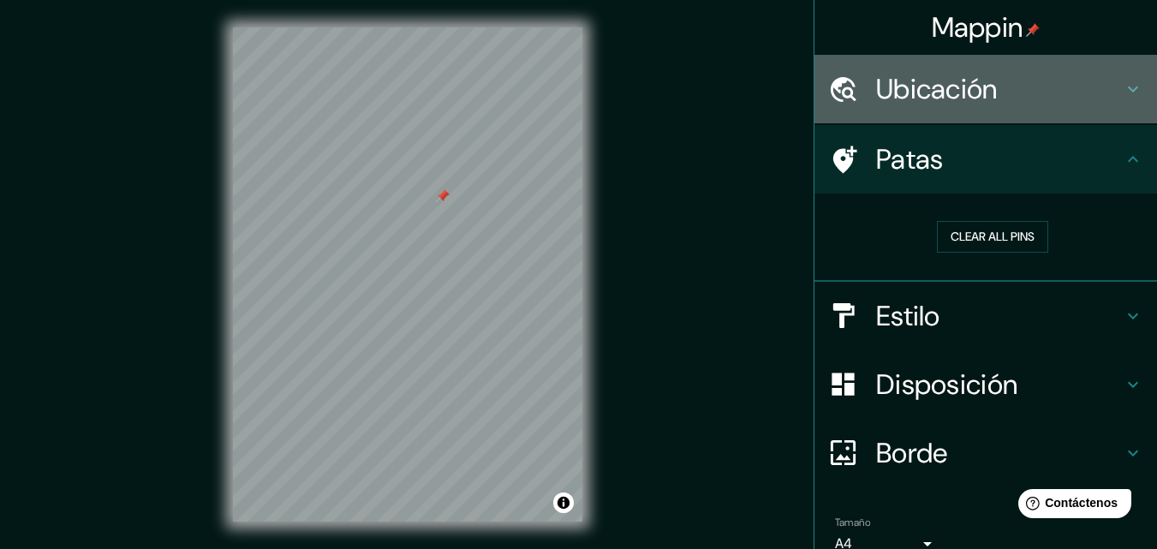
click at [953, 105] on font "Ubicación" at bounding box center [937, 89] width 122 height 36
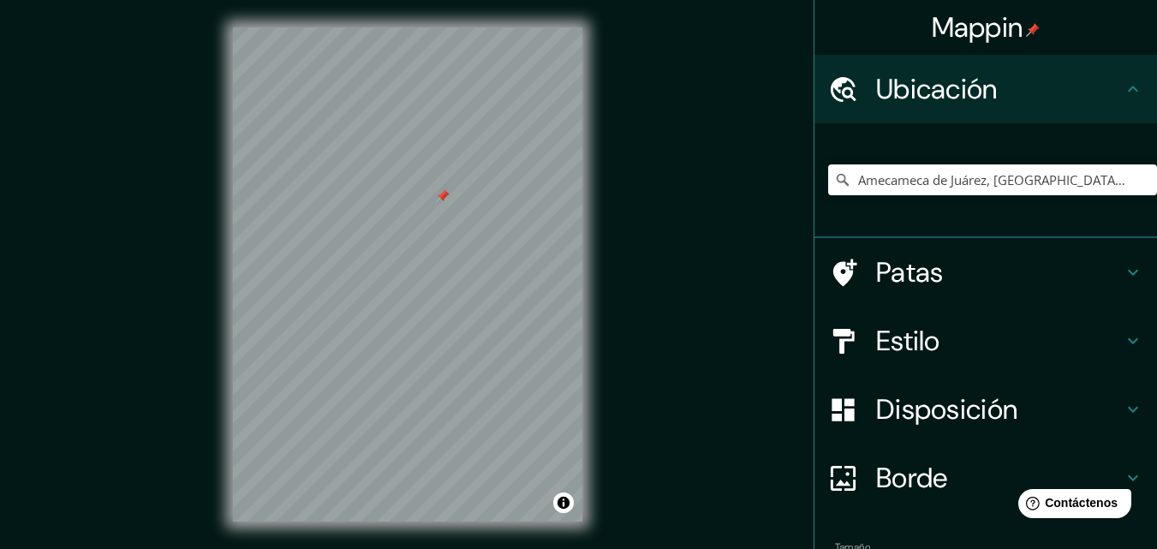
click at [1063, 265] on h4 "Patas" at bounding box center [999, 272] width 247 height 34
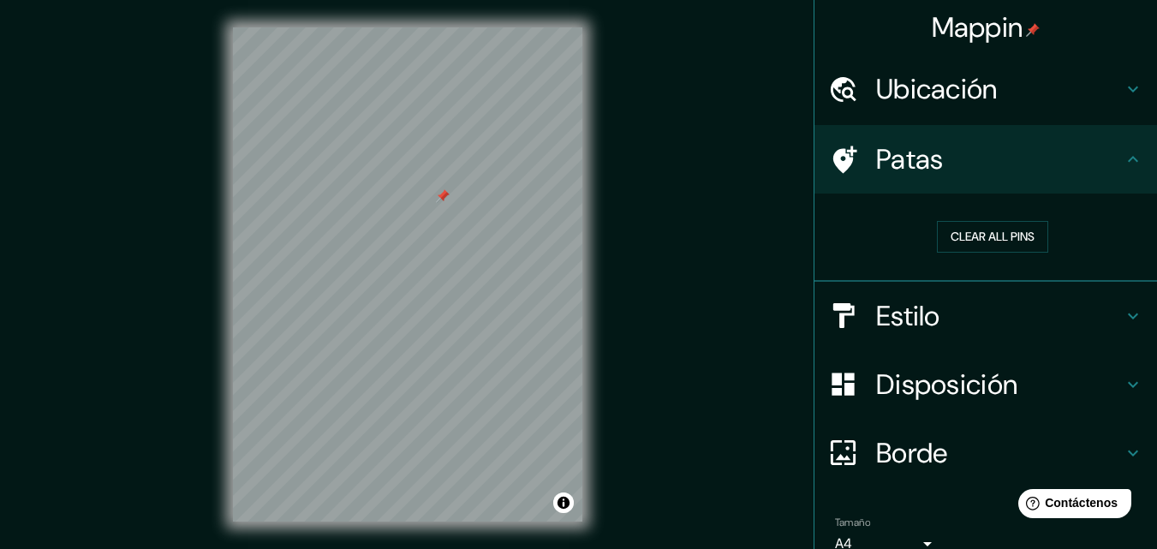
click at [440, 196] on div at bounding box center [443, 196] width 14 height 14
